Goal: Task Accomplishment & Management: Complete application form

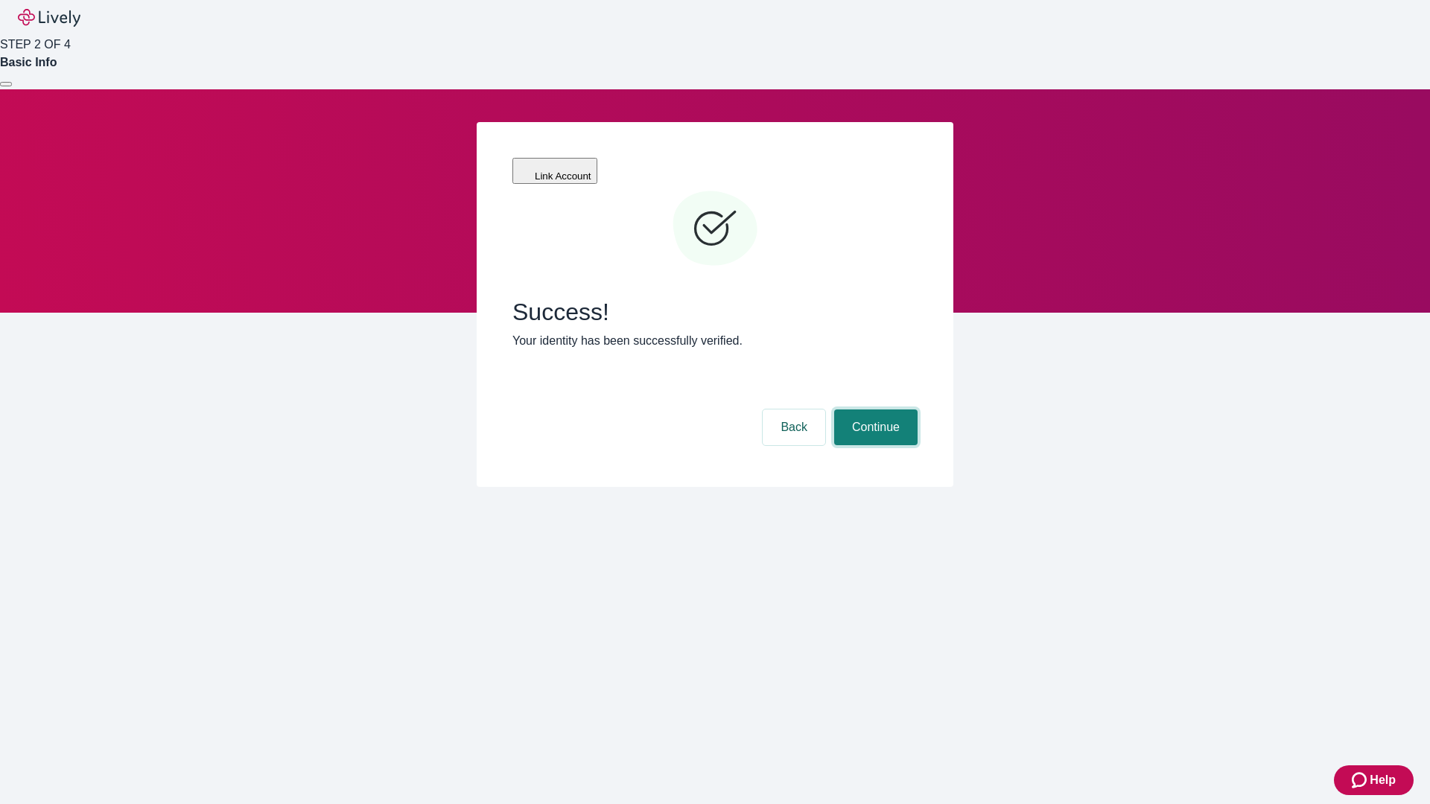
click at [873, 410] on button "Continue" at bounding box center [875, 428] width 83 height 36
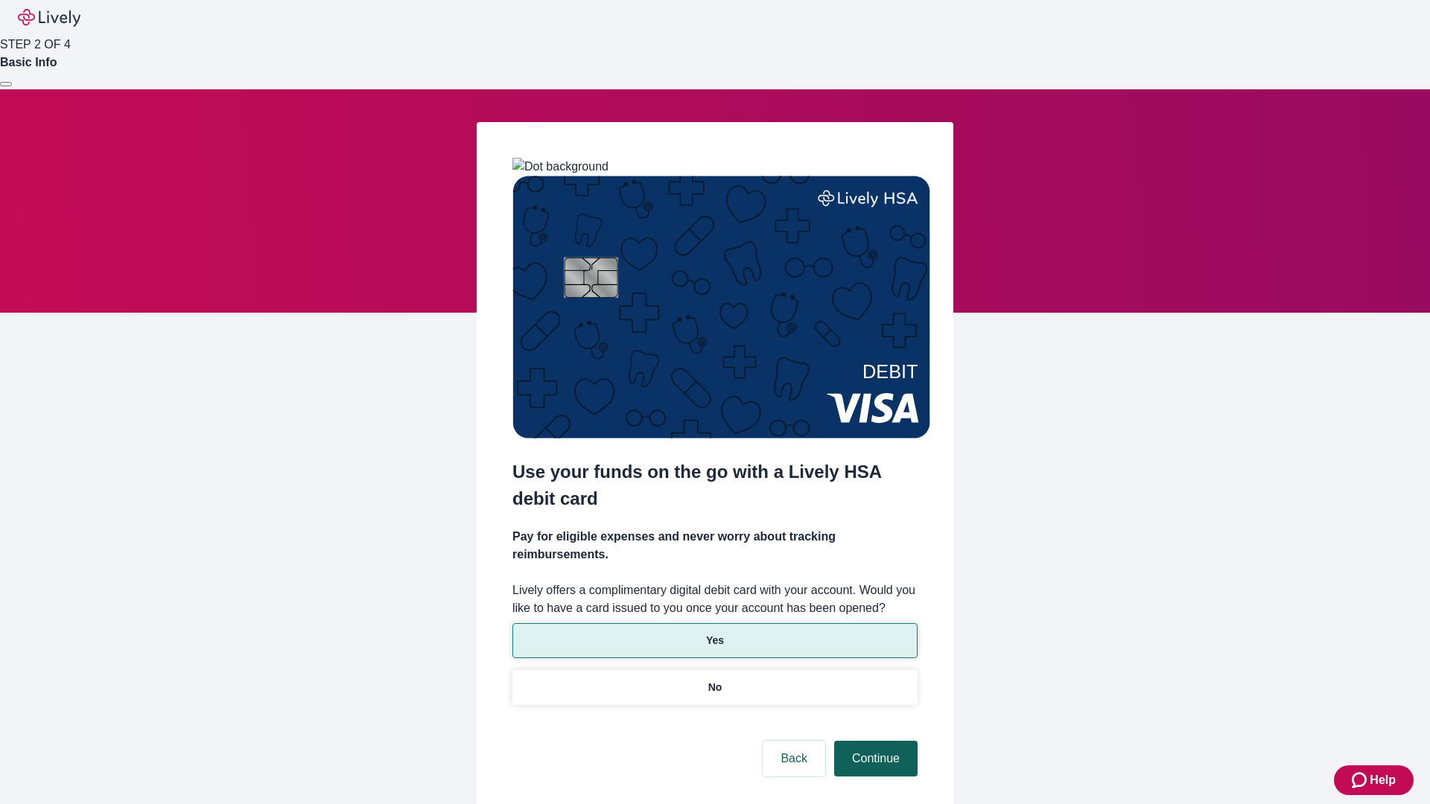
click at [714, 680] on p "No" at bounding box center [715, 688] width 14 height 16
click at [873, 741] on button "Continue" at bounding box center [875, 759] width 83 height 36
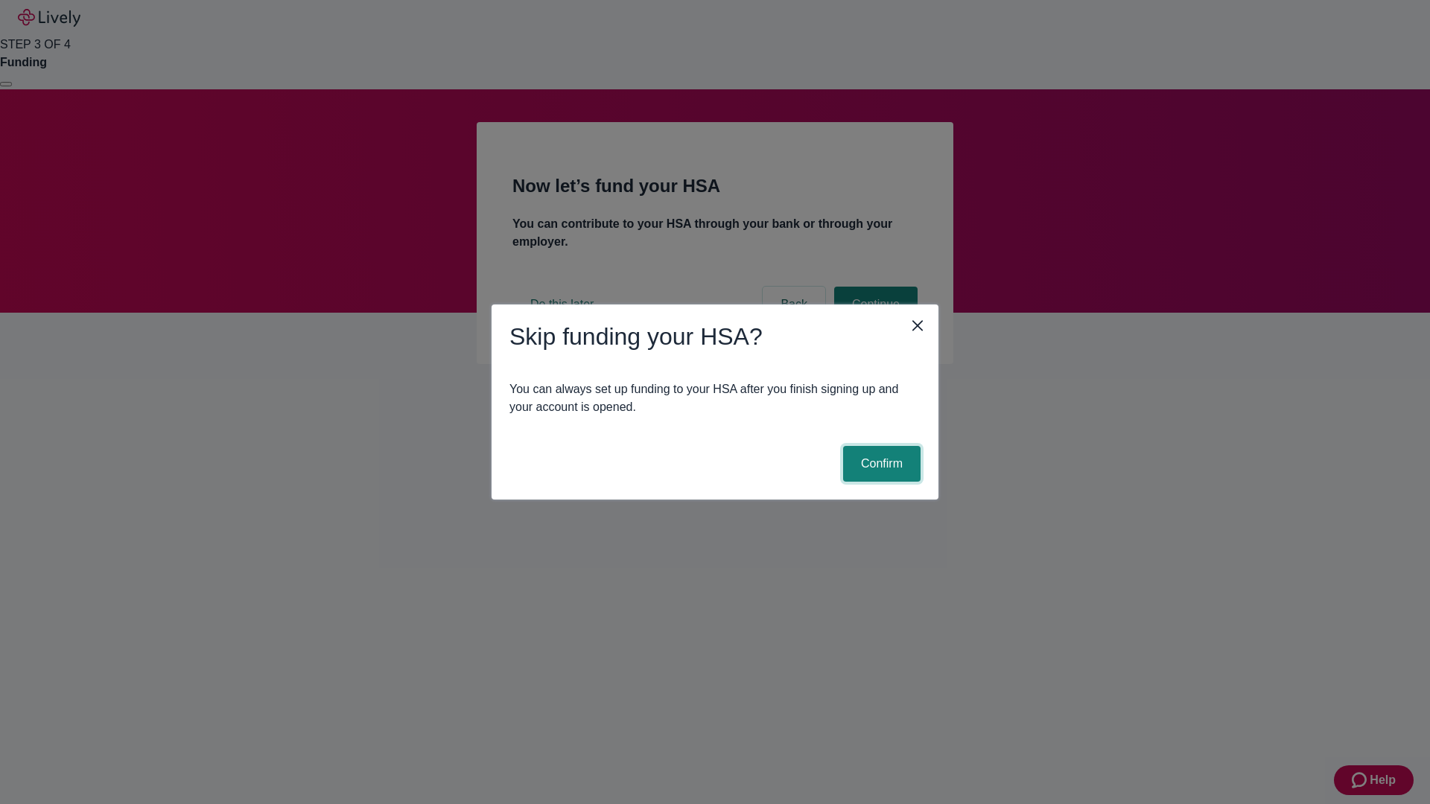
click at [879, 464] on button "Confirm" at bounding box center [881, 464] width 77 height 36
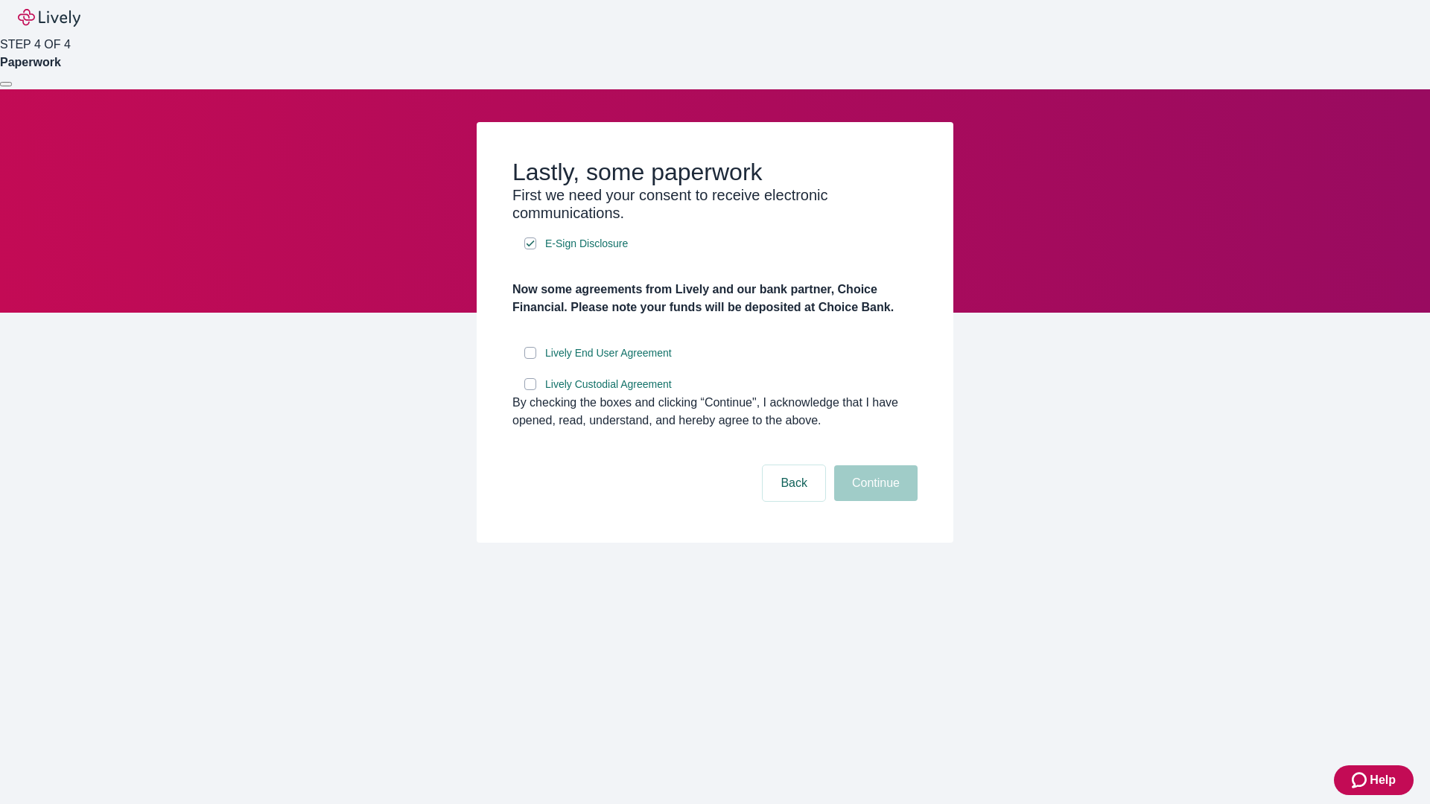
click at [530, 359] on input "Lively End User Agreement" at bounding box center [530, 353] width 12 height 12
checkbox input "true"
click at [530, 390] on input "Lively Custodial Agreement" at bounding box center [530, 384] width 12 height 12
checkbox input "true"
click at [873, 501] on button "Continue" at bounding box center [875, 483] width 83 height 36
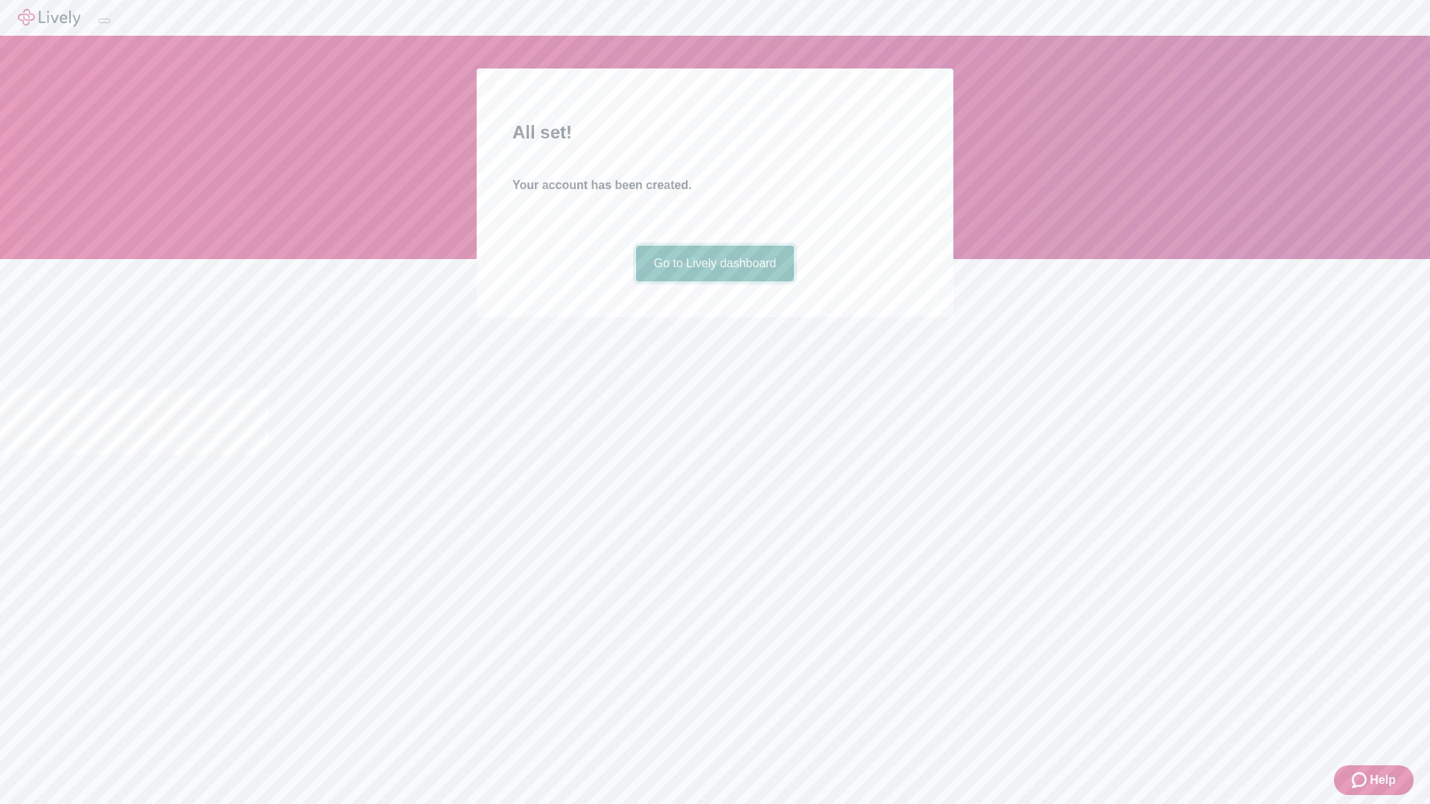
click at [714, 281] on link "Go to Lively dashboard" at bounding box center [715, 264] width 159 height 36
